Goal: Transaction & Acquisition: Book appointment/travel/reservation

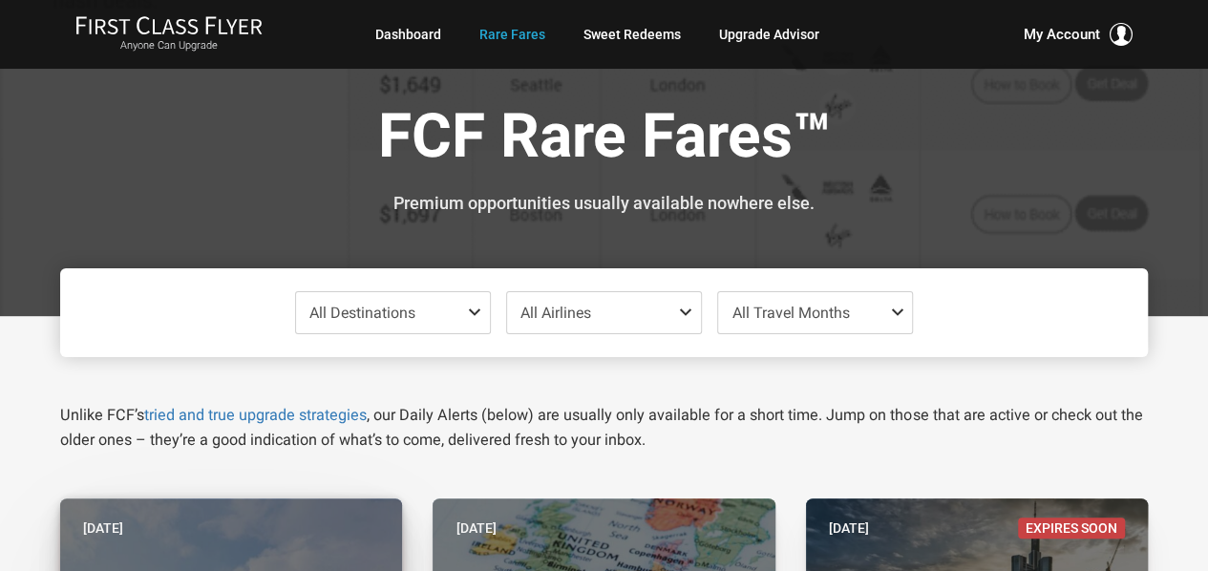
scroll to position [363, 0]
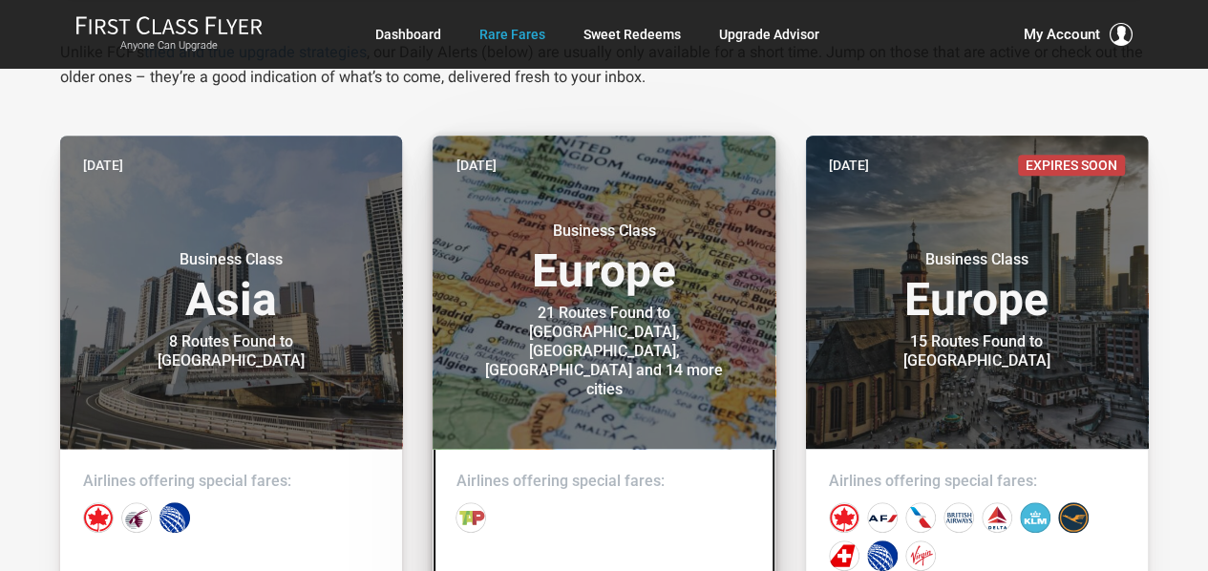
click at [672, 396] on header "[DATE] Business Class Europe 21 Routes Found to [GEOGRAPHIC_DATA], [GEOGRAPHIC_…" at bounding box center [604, 292] width 342 height 313
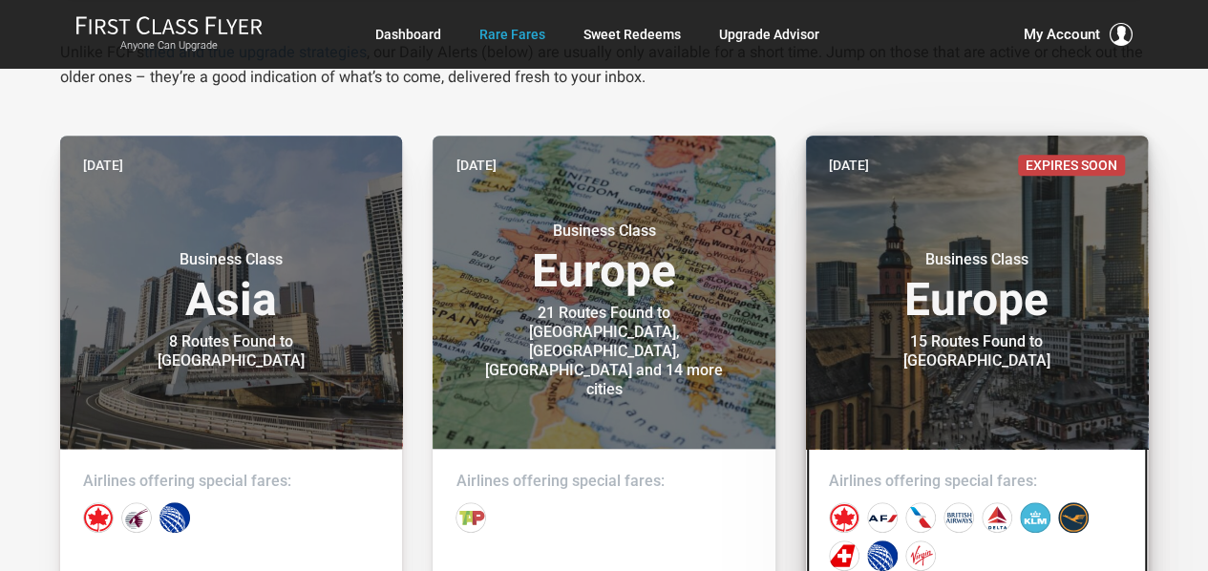
click at [865, 186] on header "[DATE] Expires Soon Business Class Europe 15 Routes Found to [GEOGRAPHIC_DATA]" at bounding box center [977, 292] width 342 height 313
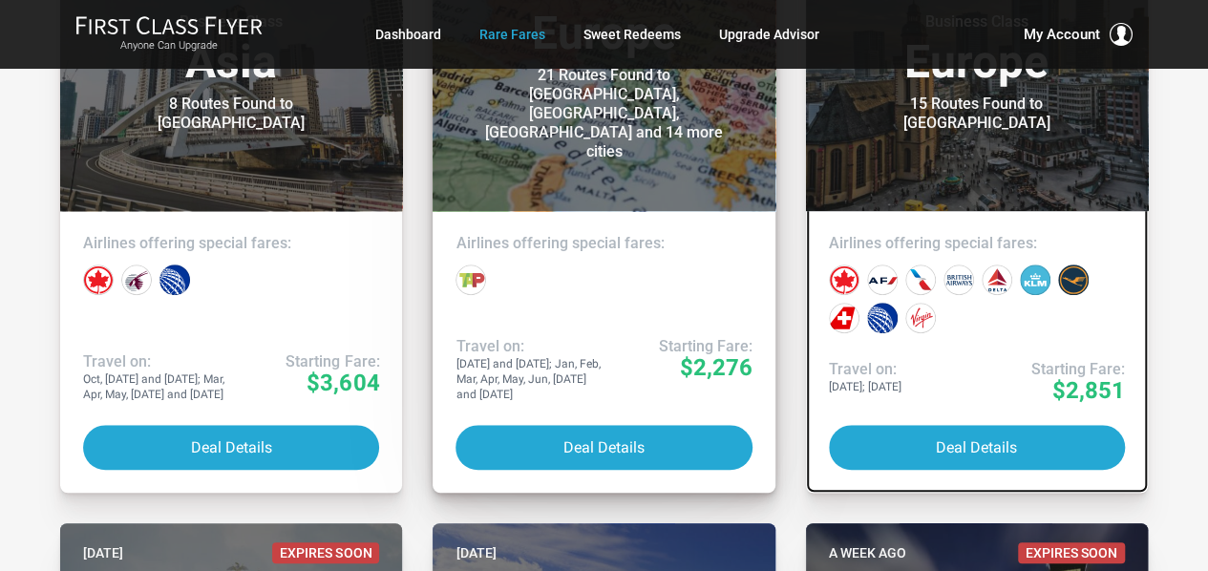
scroll to position [600, 0]
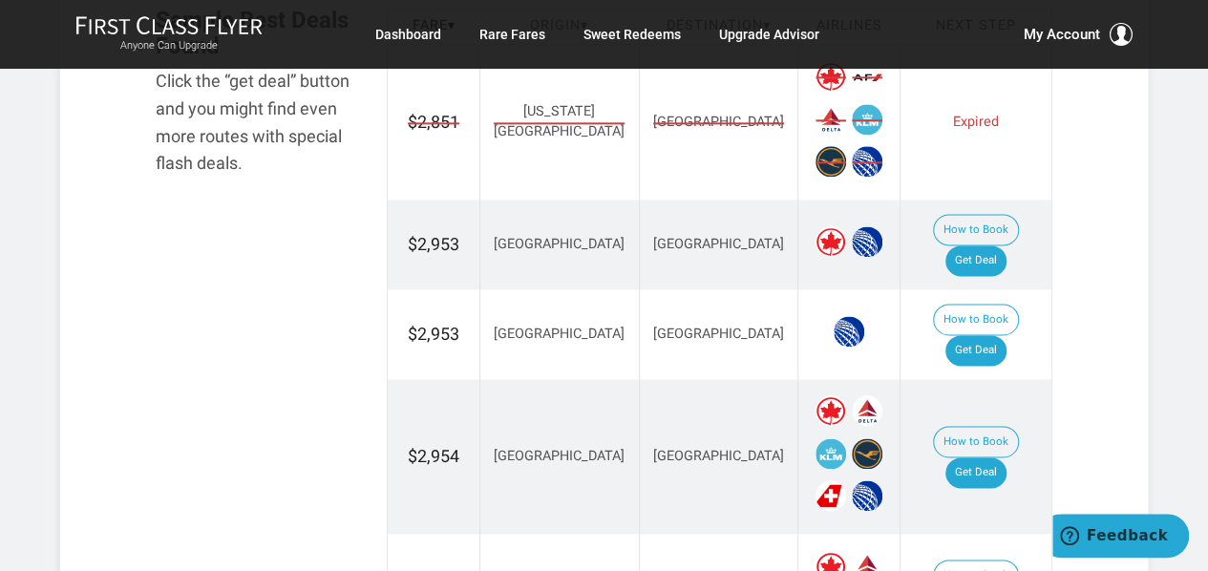
scroll to position [1203, 0]
click at [980, 334] on link "Get Deal" at bounding box center [976, 349] width 61 height 31
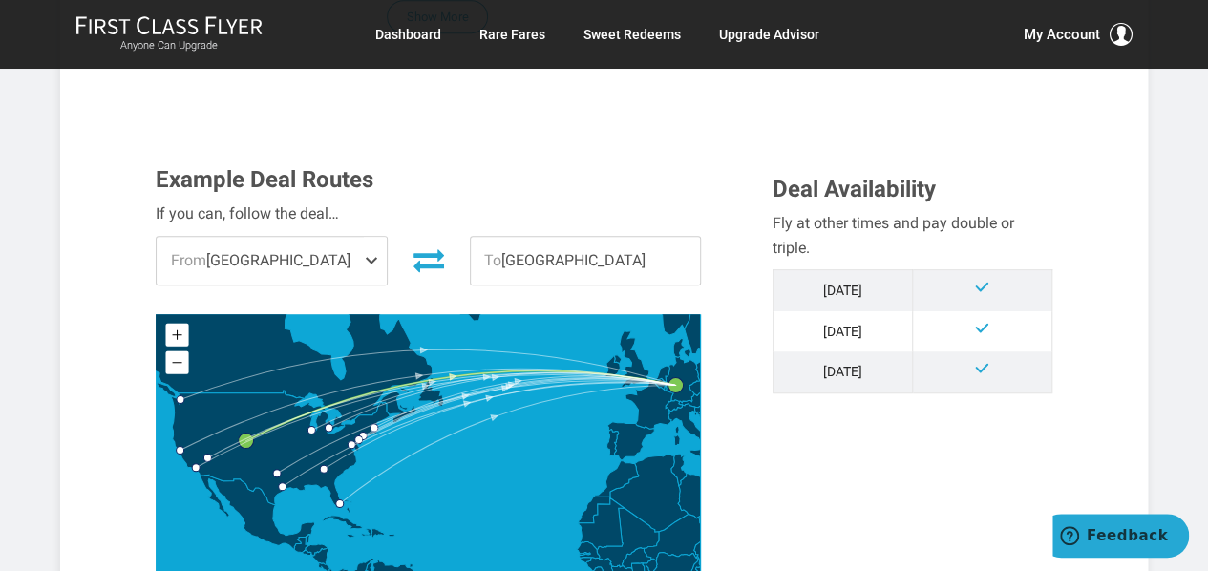
scroll to position [473, 0]
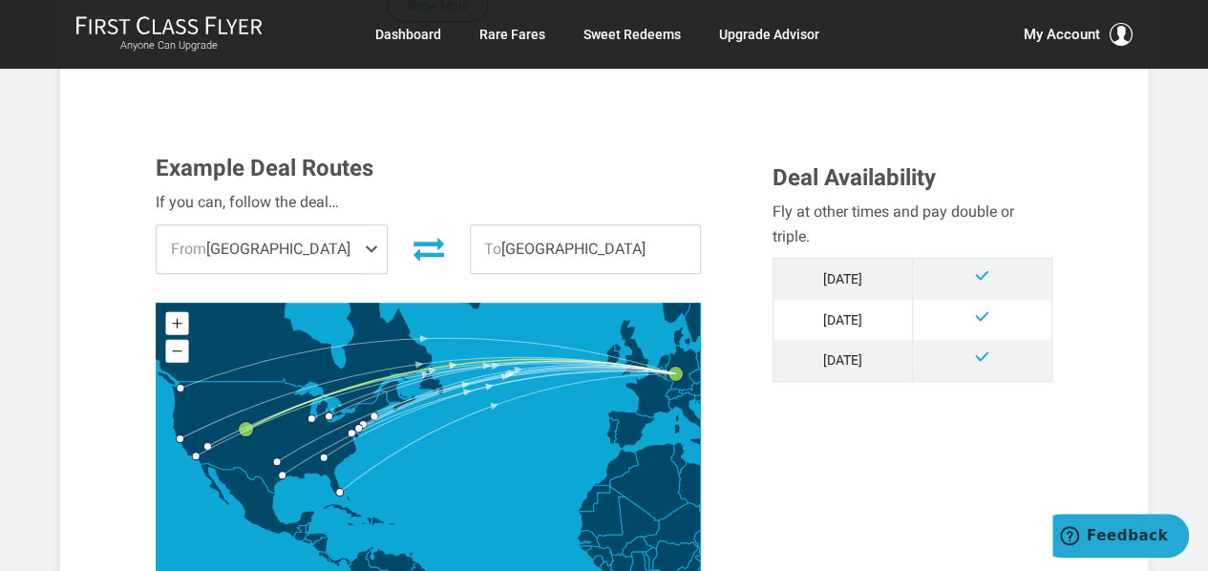
click at [367, 244] on span at bounding box center [375, 249] width 23 height 48
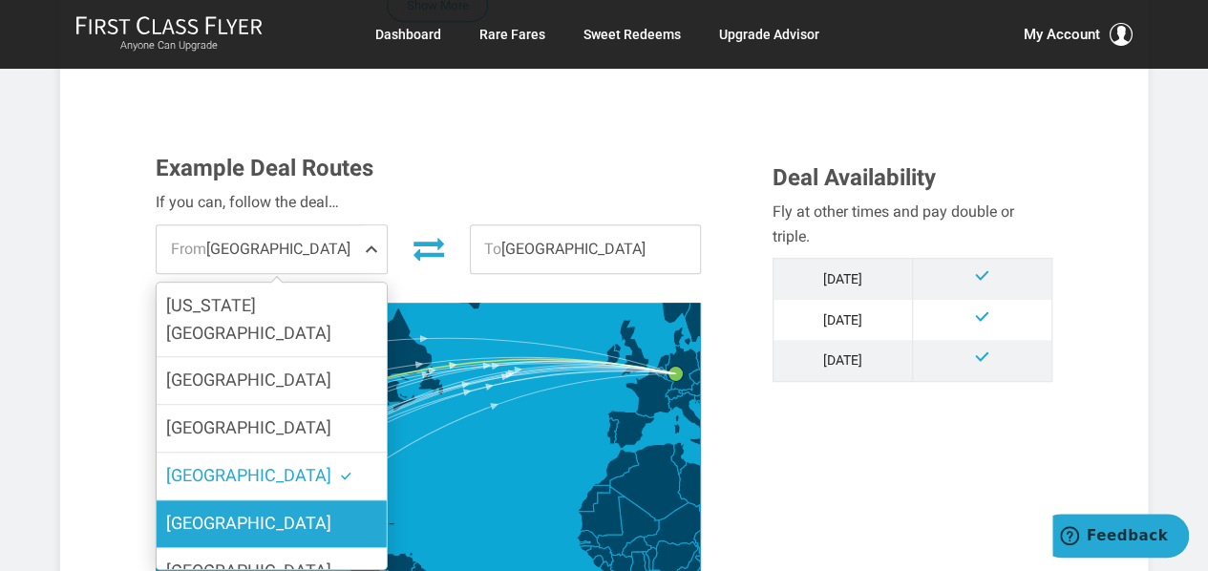
click at [248, 513] on span "San Francisco" at bounding box center [248, 523] width 165 height 20
click at [0, 0] on input "San Francisco" at bounding box center [0, 0] width 0 height 0
